Goal: Information Seeking & Learning: Learn about a topic

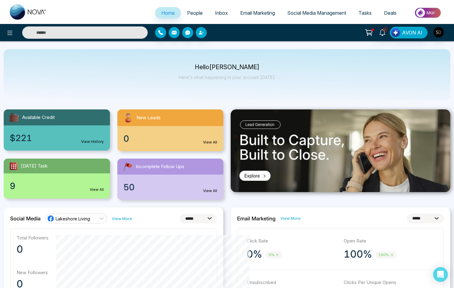
select select "*"
click at [99, 37] on input "text" at bounding box center [85, 32] width 126 height 12
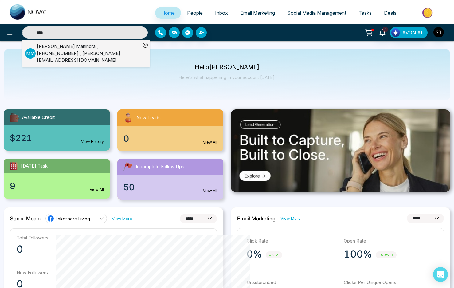
type input "****"
click at [118, 48] on div "[PERSON_NAME] , [PHONE_NUMBER] , [PERSON_NAME][EMAIL_ADDRESS][DOMAIN_NAME]" at bounding box center [89, 53] width 104 height 21
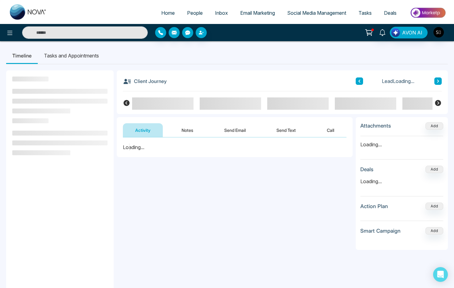
click at [192, 127] on button "Notes" at bounding box center [187, 130] width 36 height 14
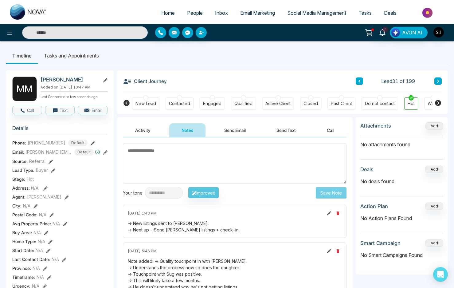
click at [88, 57] on li "Tasks and Appointments" at bounding box center [71, 55] width 67 height 17
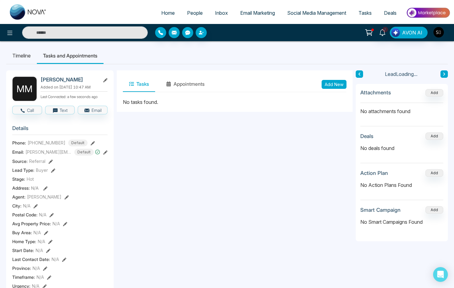
click at [27, 54] on li "Timeline" at bounding box center [21, 55] width 31 height 17
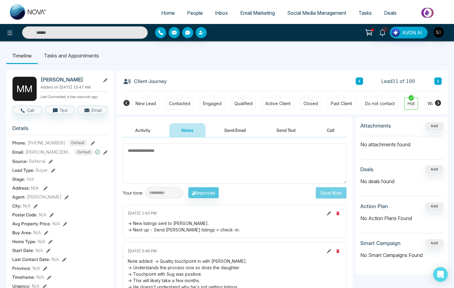
scroll to position [101, 0]
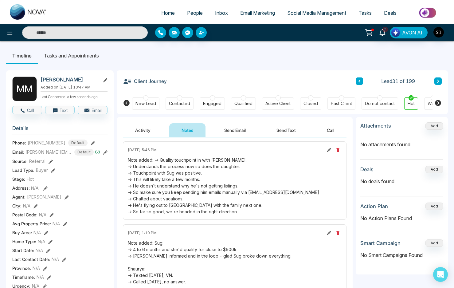
click at [185, 168] on div "Note added: -> Quality touchpoint in with [PERSON_NAME]. -> Understands the pro…" at bounding box center [235, 186] width 214 height 58
click at [183, 176] on div "Note added: -> Quality touchpoint in with [PERSON_NAME]. -> Understands the pro…" at bounding box center [235, 186] width 214 height 58
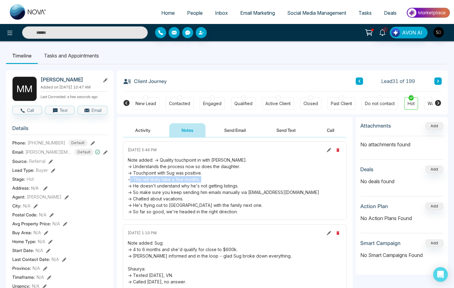
click at [183, 176] on div "Note added: -> Quality touchpoint in with [PERSON_NAME]. -> Understands the pro…" at bounding box center [235, 186] width 214 height 58
click at [187, 189] on div "Note added: -> Quality touchpoint in with [PERSON_NAME]. -> Understands the pro…" at bounding box center [235, 186] width 214 height 58
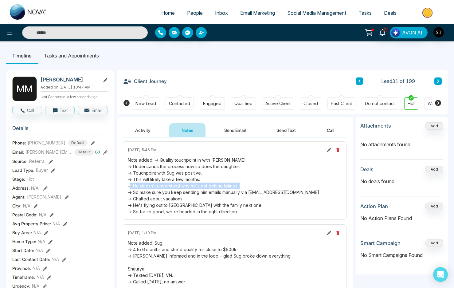
click at [187, 189] on div "Note added: -> Quality touchpoint in with [PERSON_NAME]. -> Understands the pro…" at bounding box center [235, 186] width 214 height 58
click at [195, 195] on div "Note added: -> Quality touchpoint in with [PERSON_NAME]. -> Understands the pro…" at bounding box center [235, 186] width 214 height 58
click at [203, 190] on div "Note added: -> Quality touchpoint in with [PERSON_NAME]. -> Understands the pro…" at bounding box center [235, 186] width 214 height 58
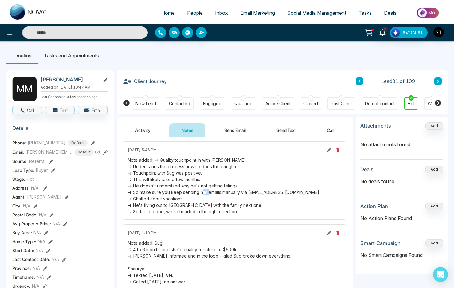
click at [203, 190] on div "Note added: -> Quality touchpoint in with [PERSON_NAME]. -> Understands the pro…" at bounding box center [235, 186] width 214 height 58
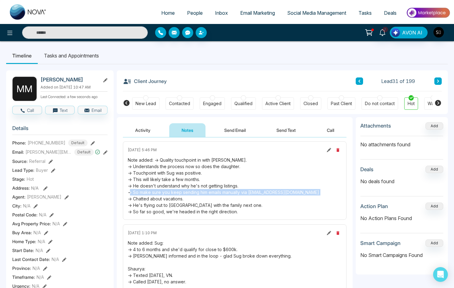
click at [203, 190] on div "Note added: -> Quality touchpoint in with [PERSON_NAME]. -> Understands the pro…" at bounding box center [235, 186] width 214 height 58
click at [193, 203] on div "Note added: -> Quality touchpoint in with [PERSON_NAME]. -> Understands the pro…" at bounding box center [235, 186] width 214 height 58
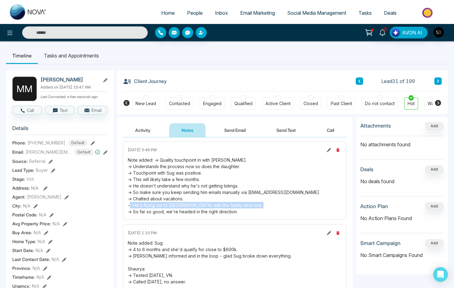
click at [193, 203] on div "Note added: -> Quality touchpoint in with [PERSON_NAME]. -> Understands the pro…" at bounding box center [235, 186] width 214 height 58
click at [253, 168] on div "Note added: -> Quality touchpoint in with [PERSON_NAME]. -> Understands the pro…" at bounding box center [235, 186] width 214 height 58
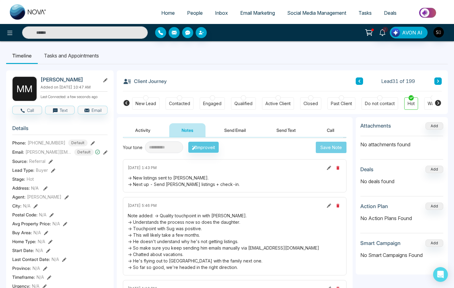
scroll to position [0, 0]
